Goal: Task Accomplishment & Management: Manage account settings

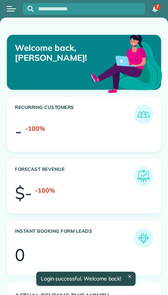
scroll to position [65, 146]
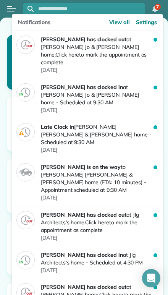
click at [53, 53] on p "Ashley Sass has clocked out at Bobbie Jo & Kenton Holle's home. Click here to m…" at bounding box center [97, 51] width 113 height 31
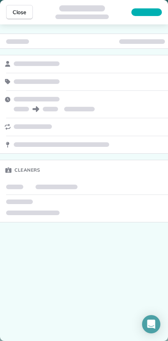
click at [23, 12] on span "Close" at bounding box center [20, 12] width 14 height 8
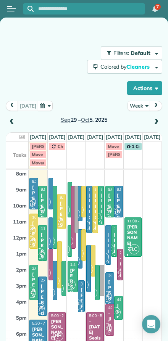
click at [139, 102] on button "Week" at bounding box center [139, 106] width 23 height 10
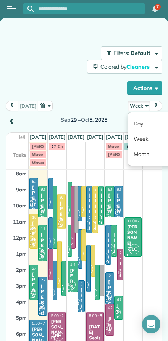
click at [139, 124] on link "Day" at bounding box center [158, 123] width 60 height 15
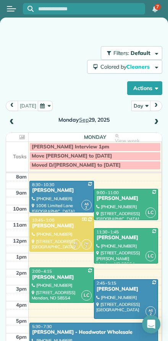
click at [63, 230] on div at bounding box center [62, 234] width 64 height 35
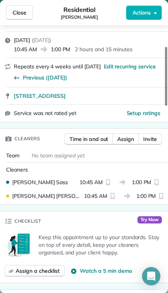
scroll to position [105, 0]
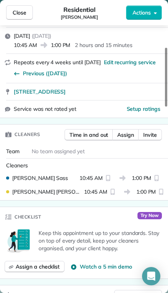
click at [127, 131] on span "Assign" at bounding box center [125, 135] width 17 height 8
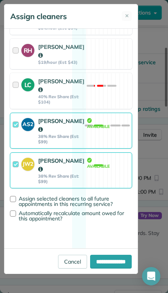
scroll to position [211, 0]
click at [16, 184] on div at bounding box center [17, 170] width 9 height 27
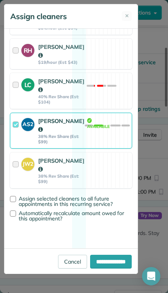
click at [90, 268] on input "**********" at bounding box center [111, 262] width 42 height 14
type input "**********"
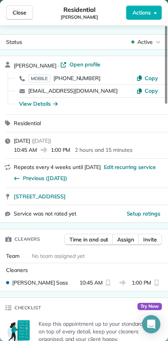
click at [15, 11] on span "Close" at bounding box center [20, 13] width 14 height 8
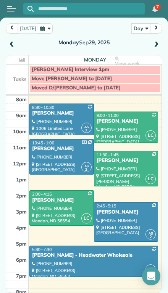
scroll to position [77, 0]
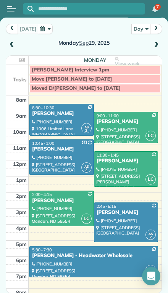
click at [153, 42] on span at bounding box center [156, 45] width 8 height 7
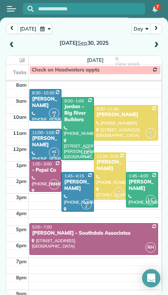
click at [159, 45] on span at bounding box center [156, 45] width 8 height 7
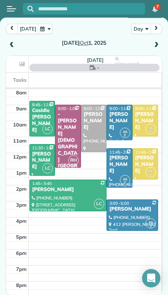
scroll to position [76, 0]
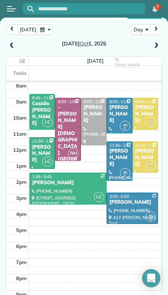
click at [159, 50] on span at bounding box center [156, 45] width 8 height 11
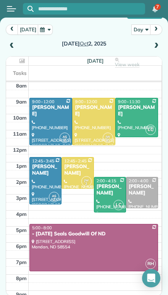
click at [158, 47] on span at bounding box center [156, 46] width 8 height 7
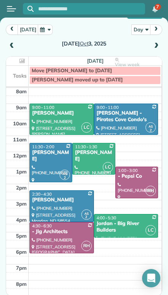
click at [14, 45] on span at bounding box center [12, 46] width 8 height 7
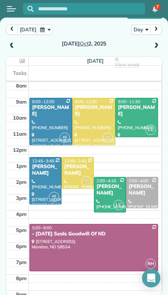
click at [12, 48] on span at bounding box center [12, 46] width 8 height 7
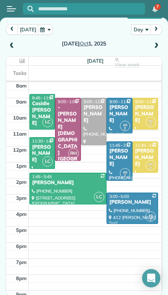
click at [15, 45] on span at bounding box center [12, 46] width 8 height 7
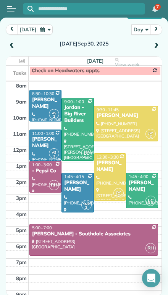
click at [14, 49] on span at bounding box center [12, 45] width 8 height 11
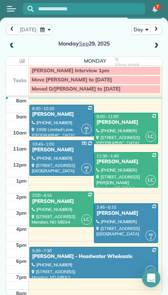
click at [159, 46] on span at bounding box center [156, 46] width 8 height 7
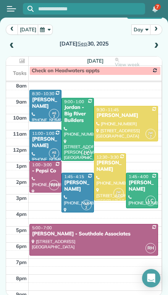
click at [158, 48] on span at bounding box center [156, 46] width 8 height 7
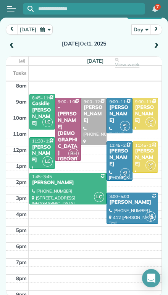
click at [155, 45] on span at bounding box center [156, 46] width 8 height 7
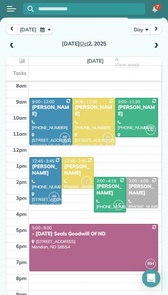
click at [11, 236] on td at bounding box center [17, 238] width 23 height 8
click at [13, 247] on td "6pm" at bounding box center [17, 246] width 23 height 8
click at [4, 292] on main "Filters: Default Colored by Cleaners Color by Cleaner Color by Team Color by St…" at bounding box center [84, 156] width 168 height 277
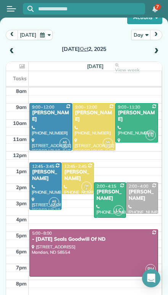
scroll to position [69, 0]
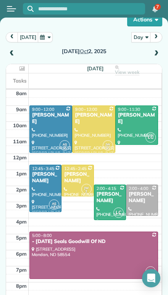
click at [15, 52] on span at bounding box center [12, 53] width 8 height 7
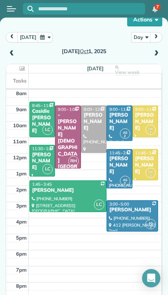
click at [143, 126] on div at bounding box center [145, 121] width 25 height 31
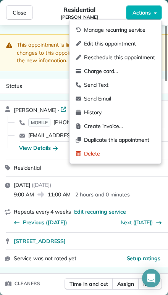
click at [87, 43] on span "Edit this appointment" at bounding box center [119, 44] width 71 height 8
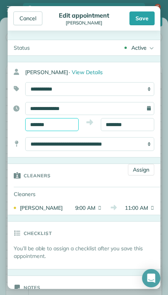
click at [48, 124] on input "*******" at bounding box center [51, 124] width 53 height 13
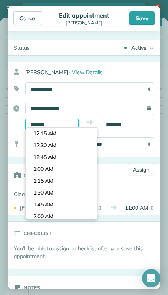
scroll to position [402, 0]
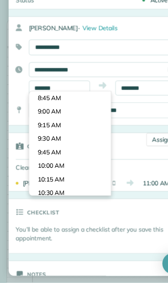
click at [37, 120] on body "7 AM Filters: Default Colored by Cleaners Color by Cleaner Color by Team Color …" at bounding box center [84, 147] width 168 height 295
type input "*******"
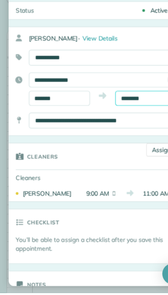
click at [118, 118] on input "********" at bounding box center [127, 124] width 53 height 13
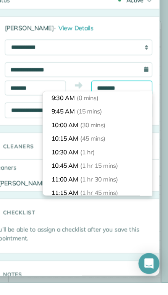
scroll to position [59, 0]
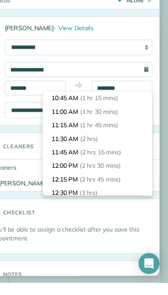
click at [58, 163] on li "11:30 AM (2 hrs)" at bounding box center [105, 169] width 95 height 12
type input "********"
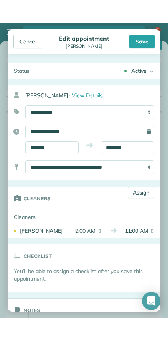
scroll to position [0, 0]
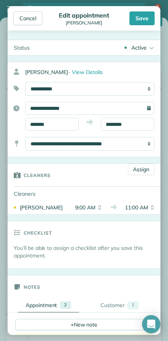
click at [13, 4] on aside "Cancel Edit appointment [PERSON_NAME] Save Status Active Active Canceled In-Hom…" at bounding box center [84, 170] width 165 height 341
click at [13, 9] on div "Cancel Edit appointment [PERSON_NAME] Save" at bounding box center [84, 18] width 153 height 24
